Goal: Task Accomplishment & Management: Use online tool/utility

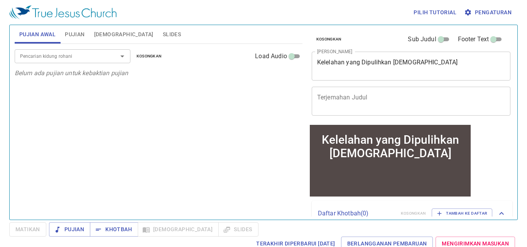
click at [82, 54] on input "Pencarian kidung rohani" at bounding box center [61, 56] width 88 height 9
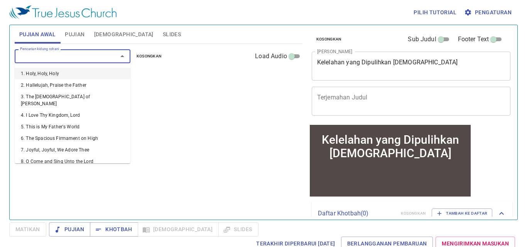
click at [170, 74] on p "Belum ada pujian untuk kebaktian pujian" at bounding box center [159, 73] width 288 height 9
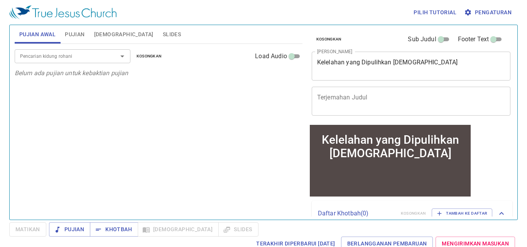
click at [72, 53] on input "Pencarian kidung rohani" at bounding box center [61, 56] width 88 height 9
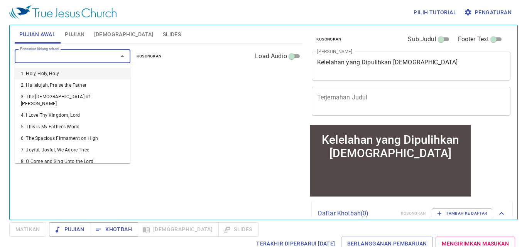
type input "5"
click at [72, 71] on li "5. This is My Father's World" at bounding box center [73, 74] width 116 height 12
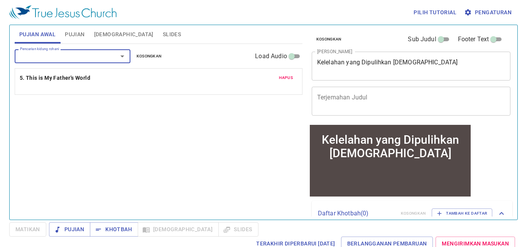
click at [81, 58] on input "Pencarian kidung rohani" at bounding box center [61, 56] width 88 height 9
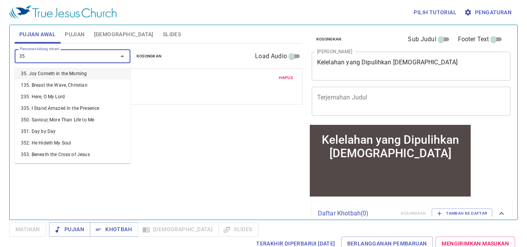
type input "353"
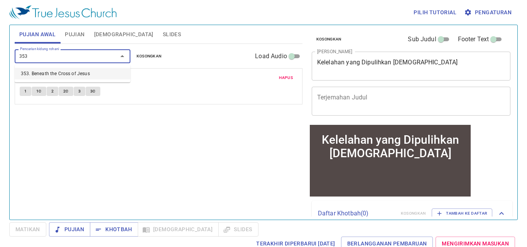
click at [84, 71] on li "353. Beneath the Cross of Jesus" at bounding box center [73, 74] width 116 height 12
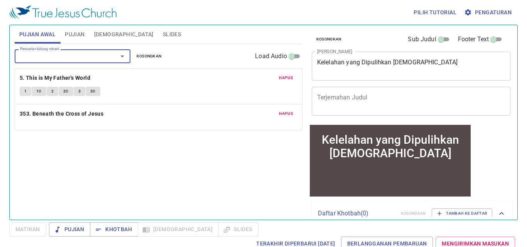
click at [83, 54] on input "Pencarian kidung rohani" at bounding box center [61, 56] width 88 height 9
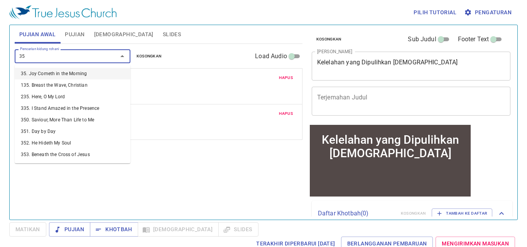
type input "358"
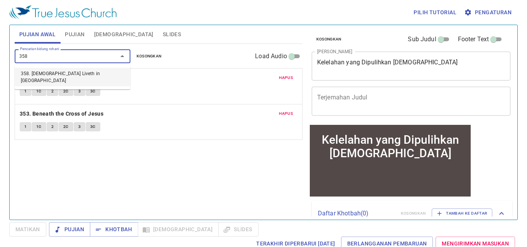
click at [73, 72] on li "358. Christ Liveth in Me" at bounding box center [73, 77] width 116 height 19
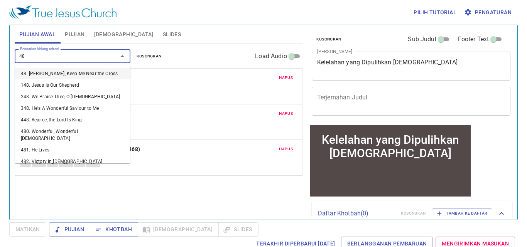
type input "483"
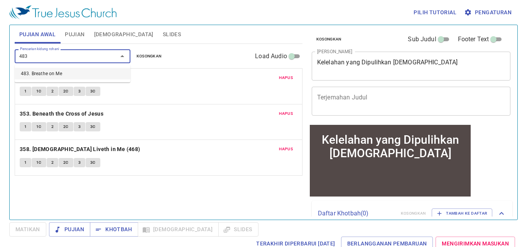
click at [77, 72] on li "483. Breathe on Me" at bounding box center [73, 74] width 116 height 12
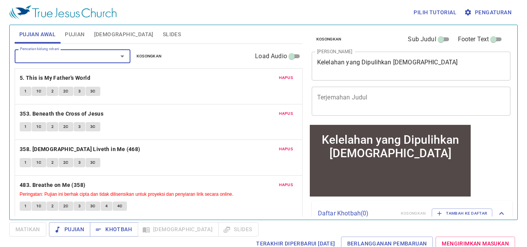
click at [279, 147] on span "Hapus" at bounding box center [286, 149] width 14 height 7
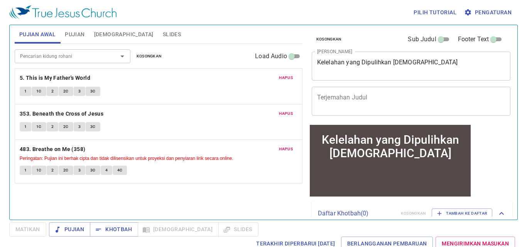
click at [79, 35] on span "Pujian" at bounding box center [75, 35] width 20 height 10
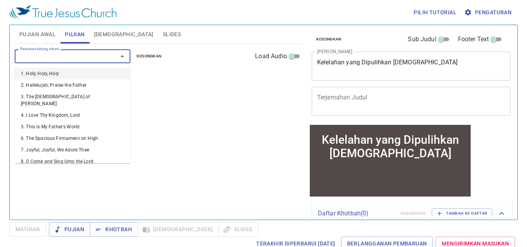
click at [83, 53] on input "Pencarian kidung rohani" at bounding box center [61, 56] width 88 height 9
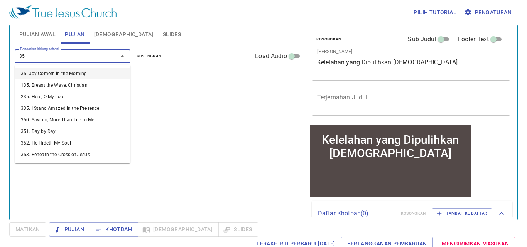
type input "356"
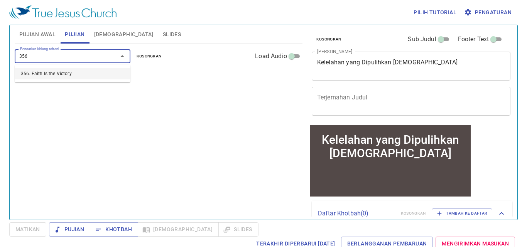
click at [90, 75] on li "356. Faith Is the Victory" at bounding box center [73, 74] width 116 height 12
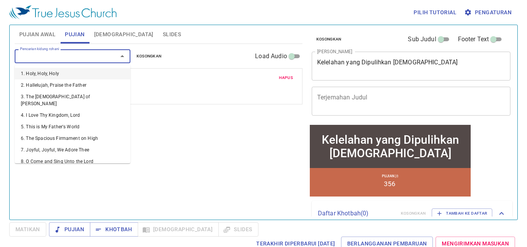
click at [89, 57] on input "Pencarian kidung rohani" at bounding box center [61, 56] width 88 height 9
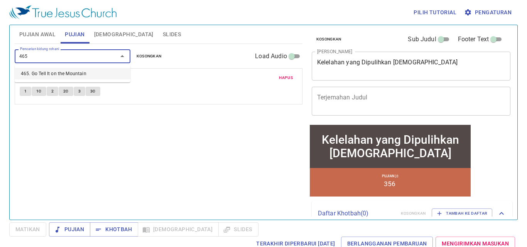
click at [95, 74] on li "465. Go Tell It on the Mountain" at bounding box center [73, 74] width 116 height 12
type input "465. Go Tell It on the Mountain"
click at [95, 74] on p "356. Faith Is the Victory" at bounding box center [159, 78] width 278 height 10
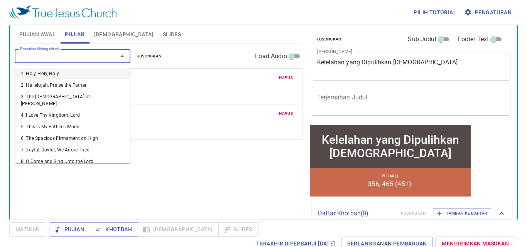
click at [85, 58] on input "Pencarian kidung rohani" at bounding box center [61, 56] width 88 height 9
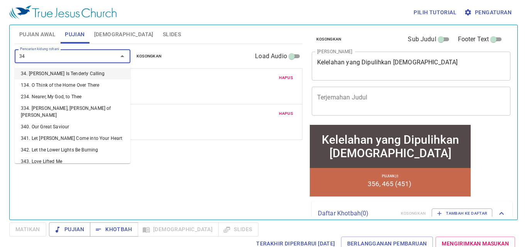
type input "344"
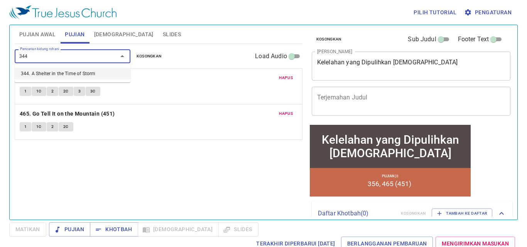
click at [89, 72] on li "344. A Shelter in the Time of Storm" at bounding box center [73, 74] width 116 height 12
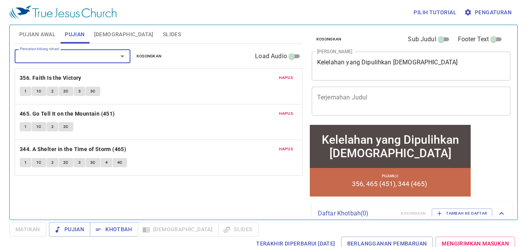
click at [285, 111] on span "Hapus" at bounding box center [286, 113] width 14 height 7
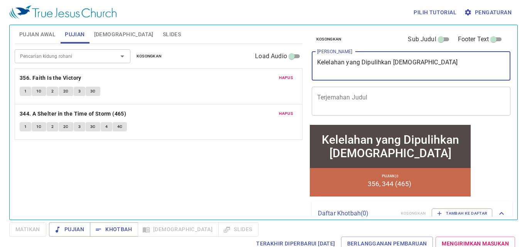
drag, startPoint x: 409, startPoint y: 64, endPoint x: 317, endPoint y: 65, distance: 92.5
click at [317, 65] on textarea "Kelelahan yang Dipulihkan Allah" at bounding box center [411, 66] width 188 height 15
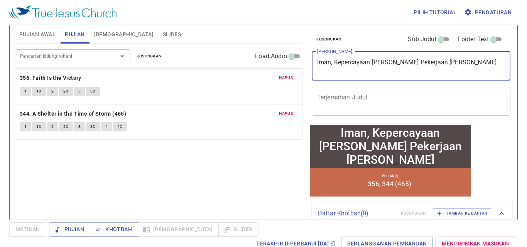
type textarea "Iman, Kepercayaan dan Pekerjaan Berhasil Nehemia"
click at [252, 151] on div "Pencarian kidung rohani Pencarian kidung rohani Kosongkan Load Audio Hapus 356.…" at bounding box center [159, 128] width 288 height 169
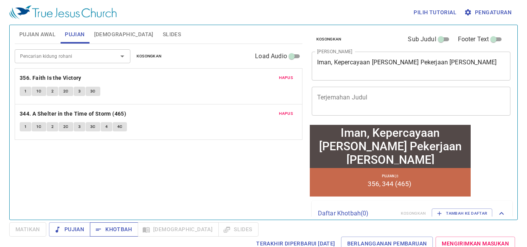
click at [116, 227] on span "Khotbah" at bounding box center [114, 230] width 36 height 10
click at [31, 33] on span "Pujian Awal" at bounding box center [37, 35] width 36 height 10
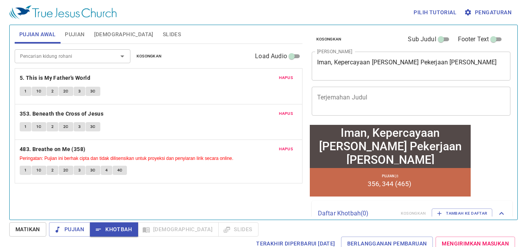
click at [24, 170] on span "1" at bounding box center [25, 170] width 2 height 7
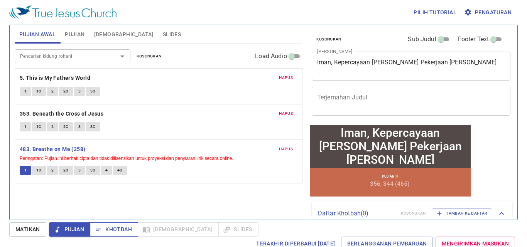
click at [113, 230] on span "Khotbah" at bounding box center [114, 230] width 36 height 10
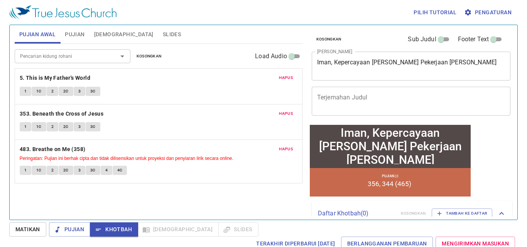
click at [358, 138] on div "Iman, Kepercayaan dan Pekerjaan Berhasil Nehemia" at bounding box center [390, 146] width 158 height 40
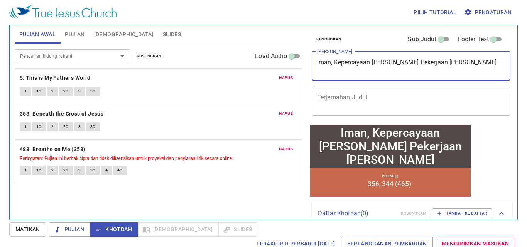
click at [335, 62] on textarea "Iman, Kepercayaan dan Pekerjaan Berhasil Nehemia" at bounding box center [411, 66] width 188 height 15
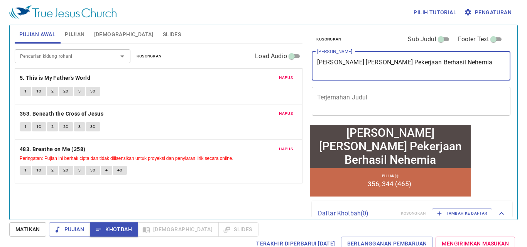
type textarea "[PERSON_NAME]percayaan dan Pekerjaan Berhasil Nehemia"
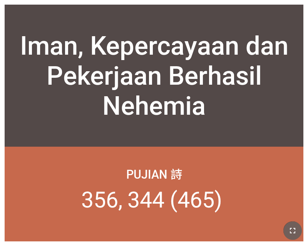
click at [295, 228] on icon "button" at bounding box center [292, 230] width 9 height 9
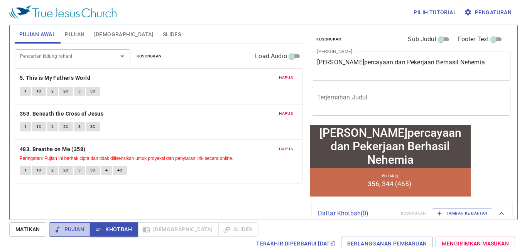
click at [62, 227] on span "Pujian" at bounding box center [69, 230] width 29 height 10
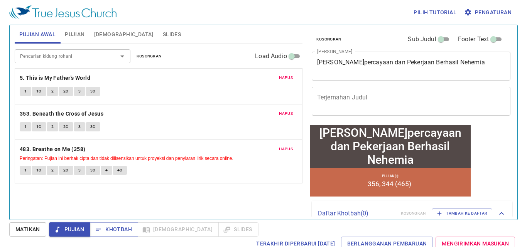
click at [163, 37] on span "Slides" at bounding box center [172, 35] width 18 height 10
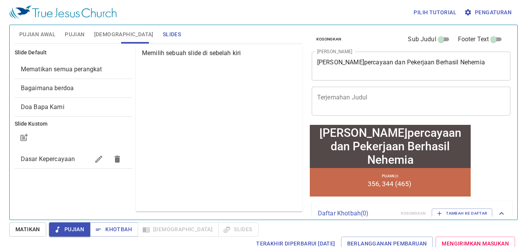
click at [100, 80] on div "Bagaimana berdoa" at bounding box center [74, 88] width 118 height 19
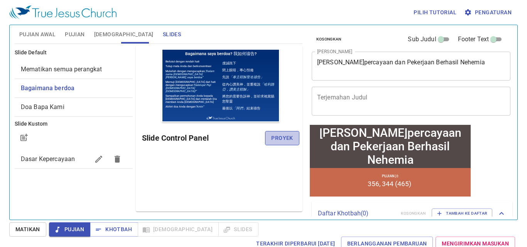
click at [275, 140] on span "Proyek" at bounding box center [282, 138] width 22 height 10
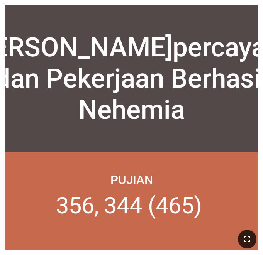
click at [248, 236] on icon "button" at bounding box center [246, 238] width 9 height 9
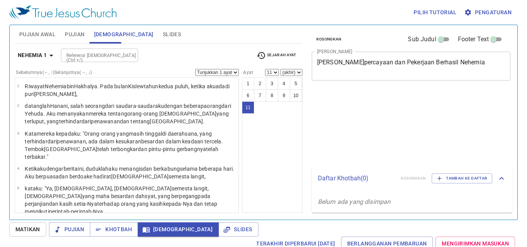
select select "11"
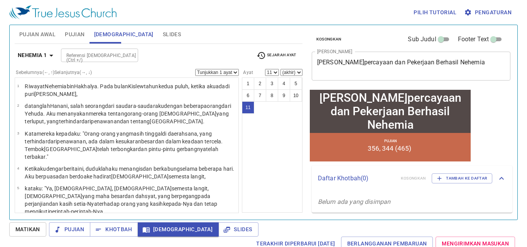
scroll to position [157, 0]
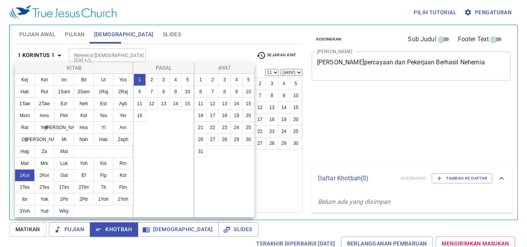
select select "11"
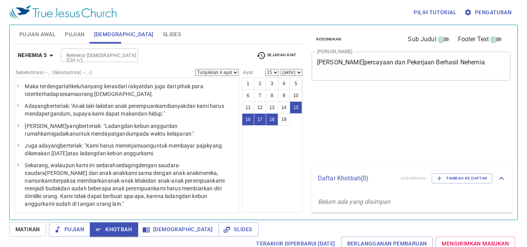
select select "4"
select select "15"
select select "3"
select select "7"
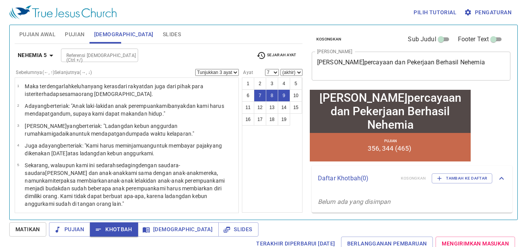
scroll to position [77, 0]
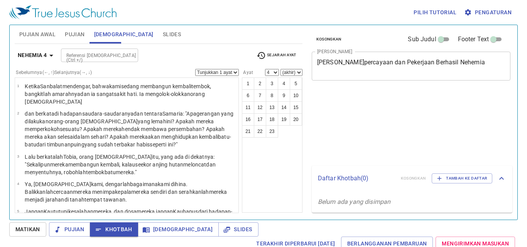
select select "4"
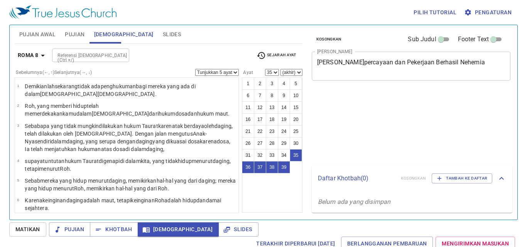
select select "5"
select select "35"
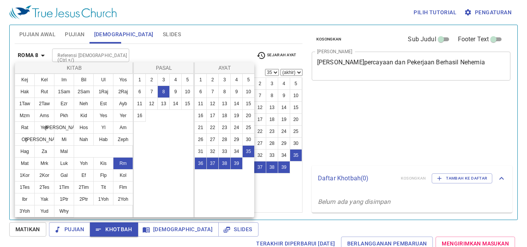
select select "5"
select select "35"
select select "5"
select select "35"
select select "5"
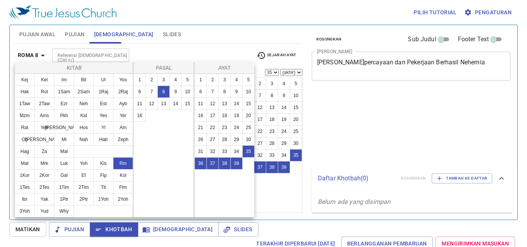
select select "35"
select select "5"
select select "35"
